Goal: Find specific page/section: Find specific page/section

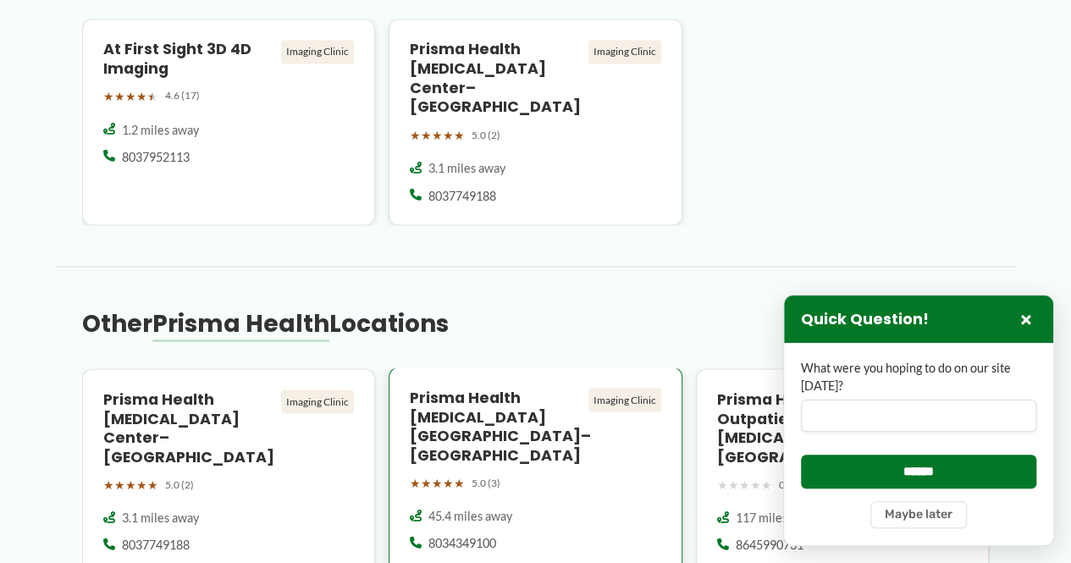
scroll to position [1693, 0]
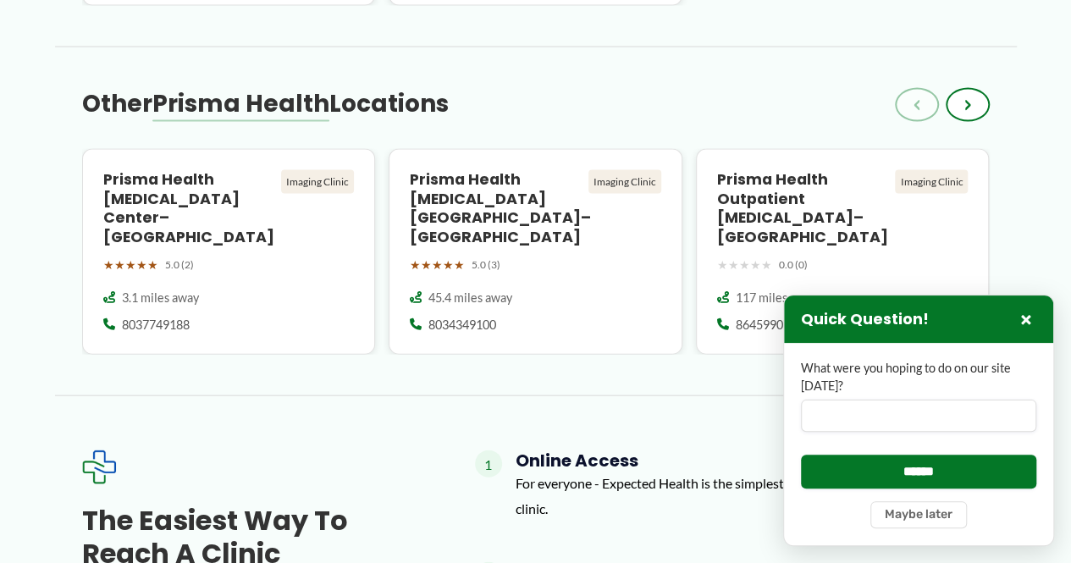
click at [1031, 317] on button "×" at bounding box center [1026, 319] width 20 height 20
